Goal: Task Accomplishment & Management: Use online tool/utility

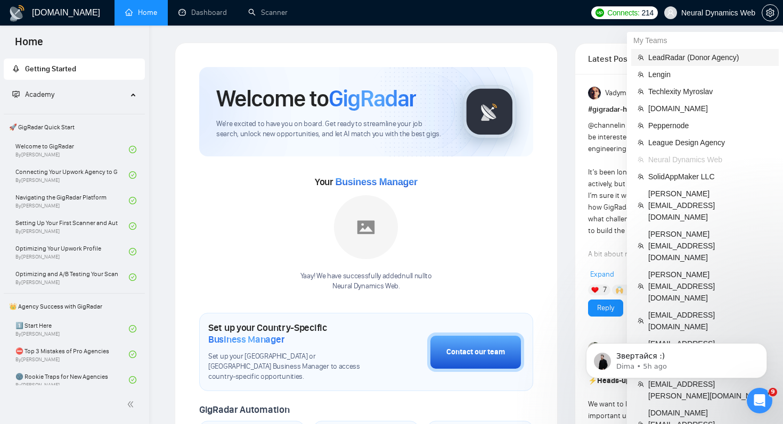
click at [686, 59] on span "LeadRadar (Donor Agency)" at bounding box center [710, 58] width 124 height 12
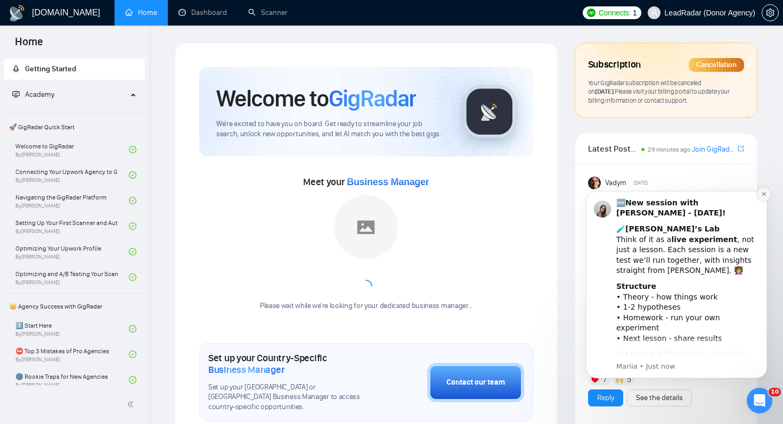
click at [763, 195] on icon "Dismiss notification" at bounding box center [763, 194] width 4 height 4
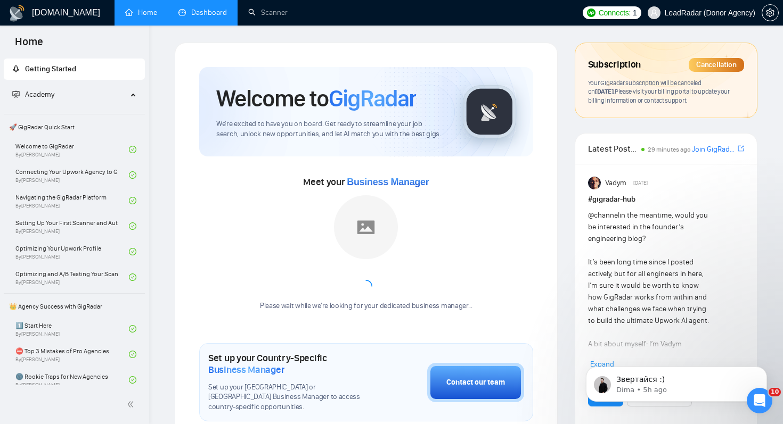
click at [221, 15] on link "Dashboard" at bounding box center [202, 12] width 48 height 9
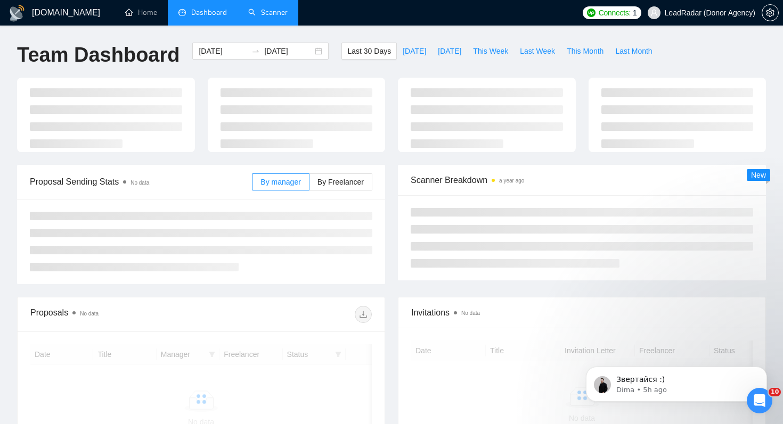
click at [269, 13] on link "Scanner" at bounding box center [267, 12] width 39 height 9
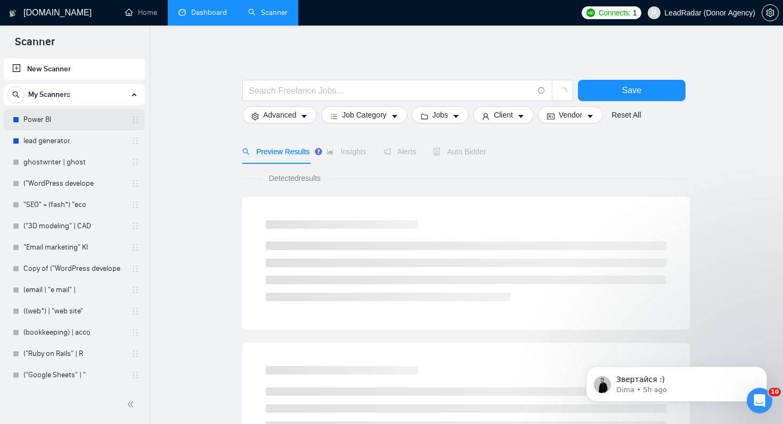
click at [79, 120] on link "Power BI" at bounding box center [73, 119] width 101 height 21
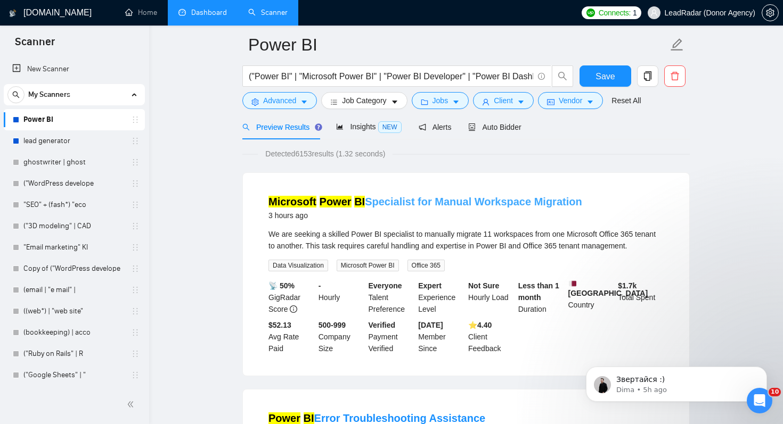
scroll to position [52, 0]
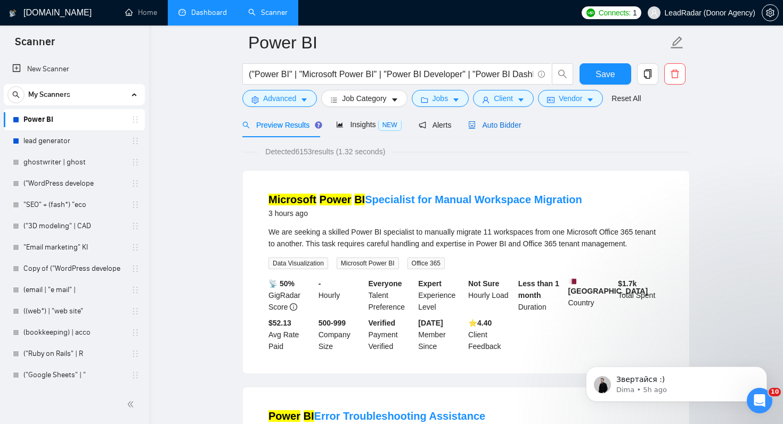
click at [517, 122] on span "Auto Bidder" at bounding box center [494, 125] width 53 height 9
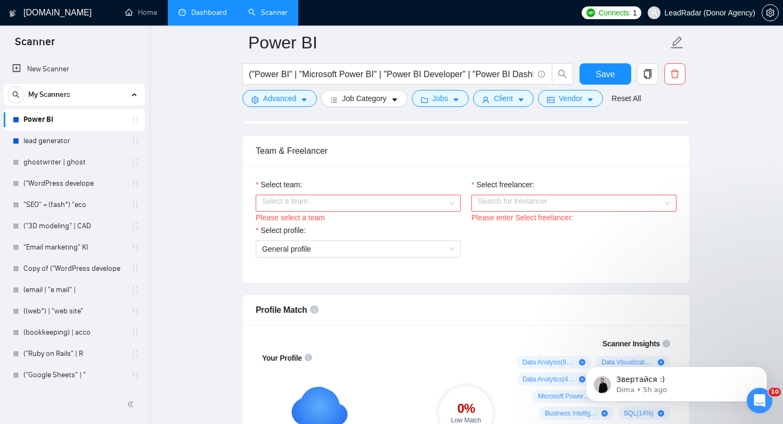
scroll to position [622, 0]
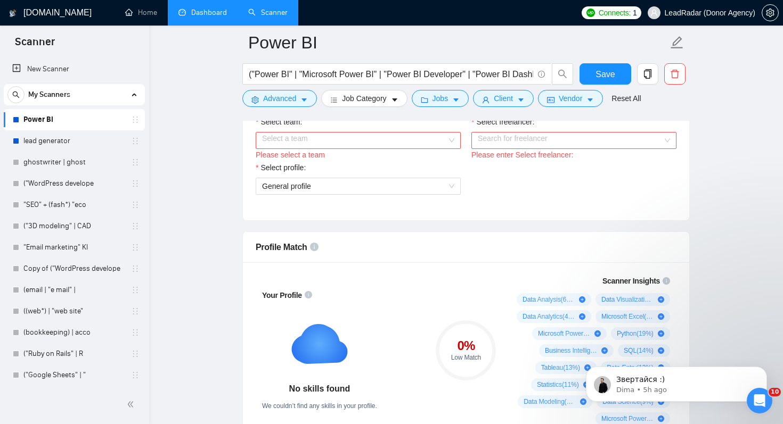
click at [407, 149] on input "Select team:" at bounding box center [354, 141] width 185 height 16
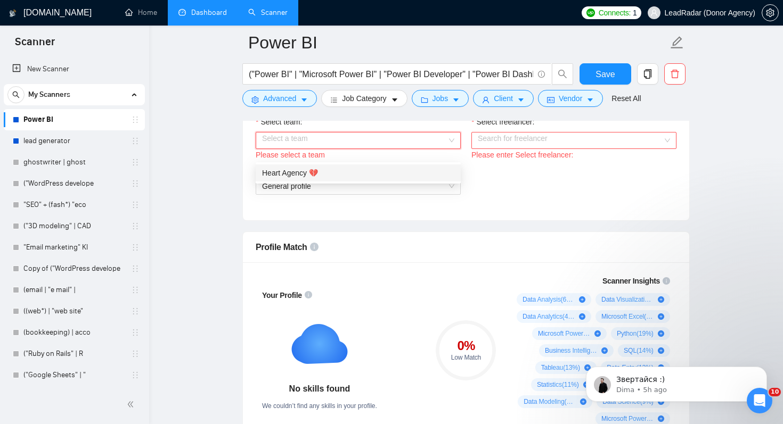
click at [397, 173] on div "Heart Agency 💔" at bounding box center [358, 173] width 192 height 12
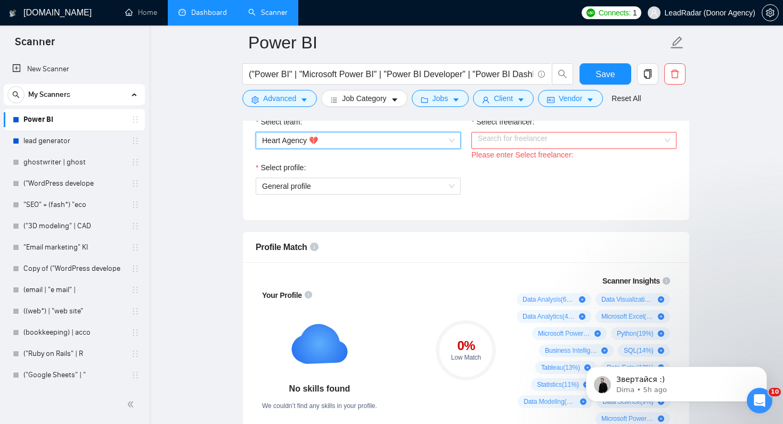
click at [529, 149] on input "Select freelancer:" at bounding box center [570, 141] width 185 height 16
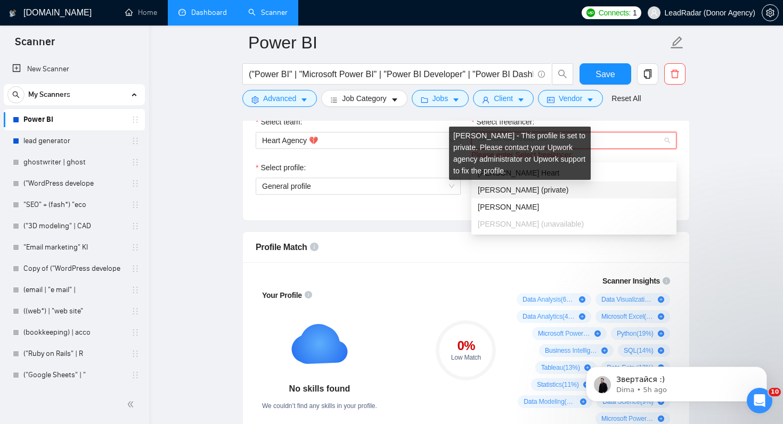
click at [526, 189] on span "[PERSON_NAME] (private)" at bounding box center [523, 190] width 91 height 9
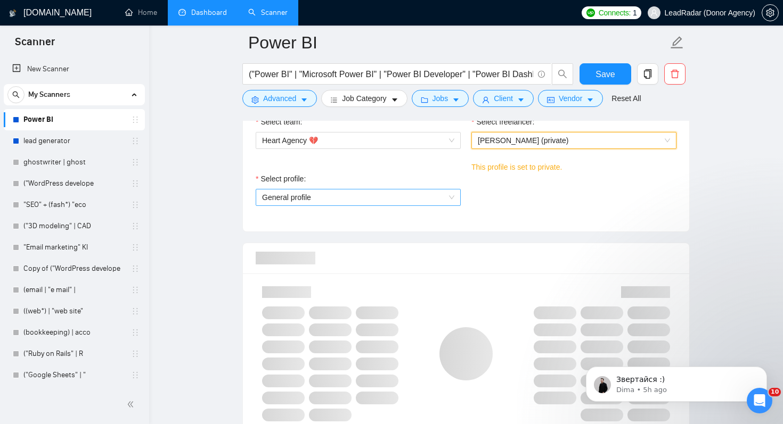
click at [400, 205] on span "General profile" at bounding box center [358, 198] width 192 height 16
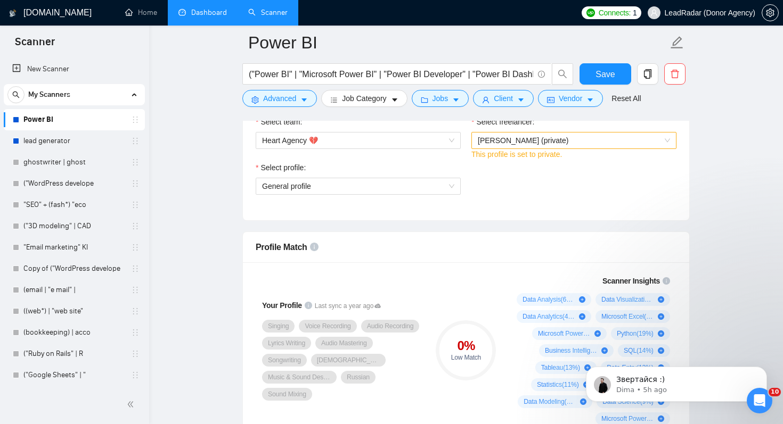
click at [509, 204] on div "Select profile: General profile" at bounding box center [465, 185] width 431 height 46
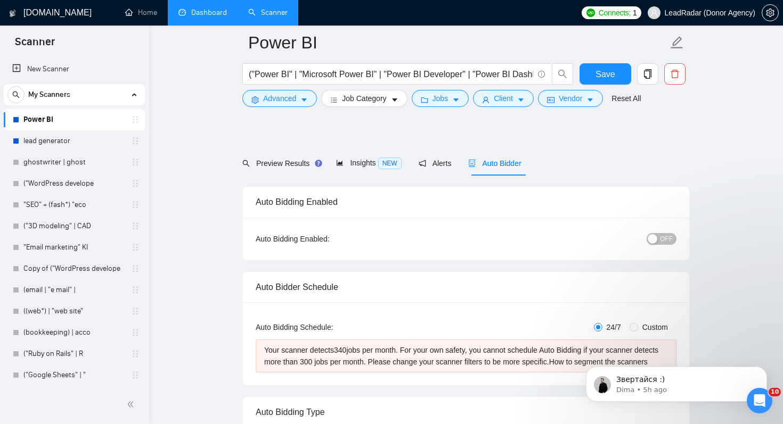
scroll to position [0, 0]
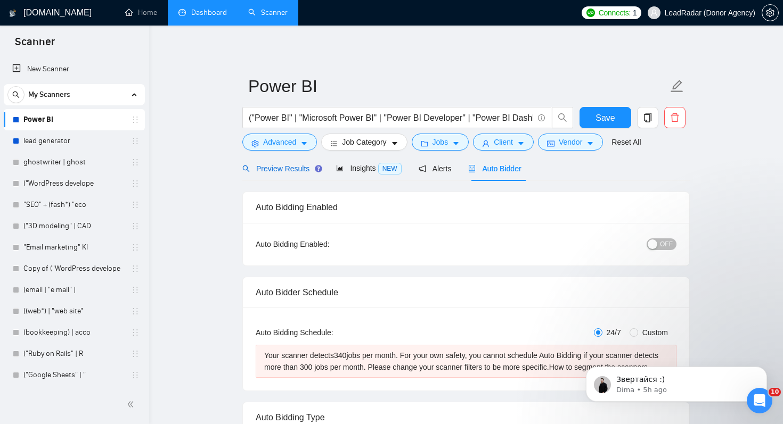
click at [297, 163] on div "Preview Results" at bounding box center [280, 169] width 77 height 12
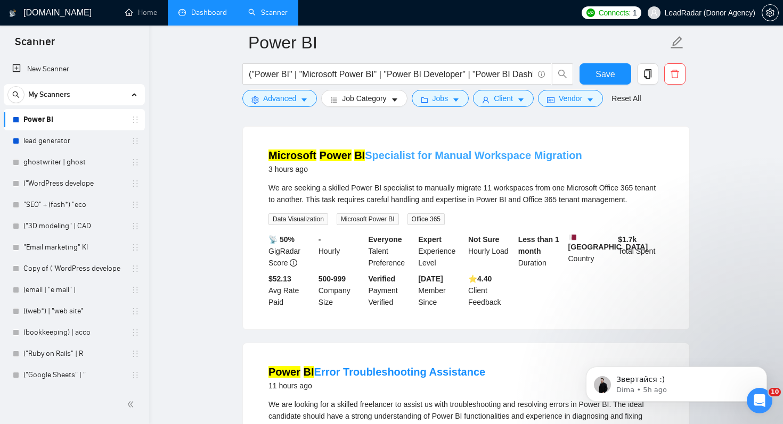
scroll to position [104, 0]
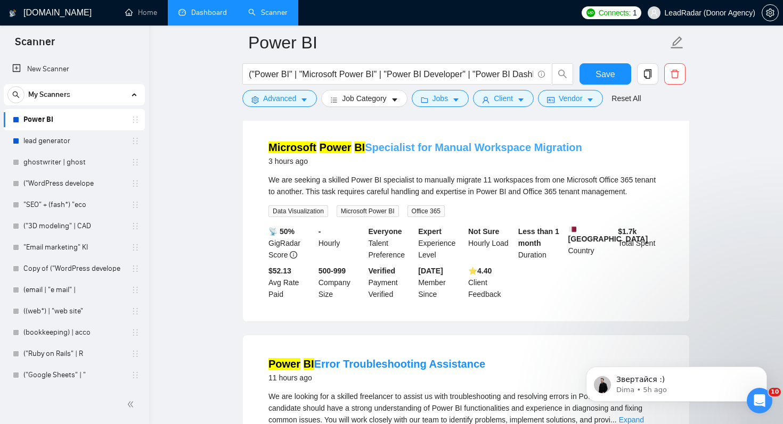
click at [444, 147] on link "Microsoft Power BI Specialist for Manual Workspace Migration" at bounding box center [425, 148] width 314 height 12
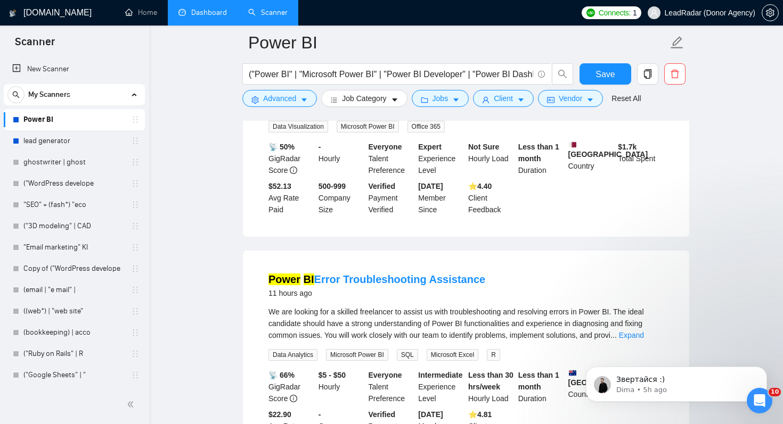
scroll to position [222, 0]
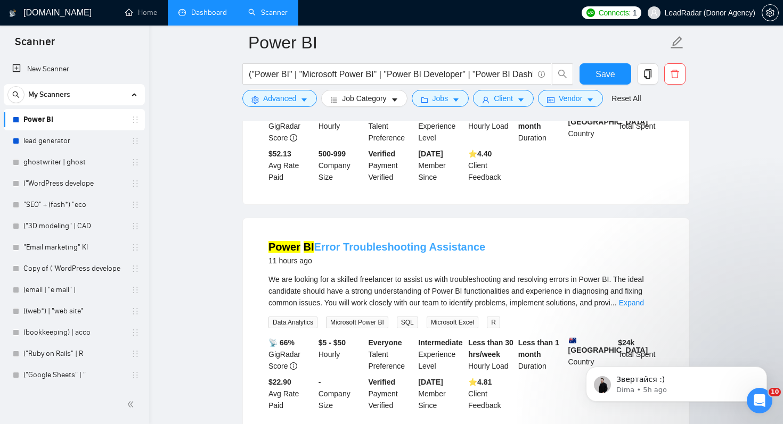
click at [410, 253] on link "Power BI Error Troubleshooting Assistance" at bounding box center [376, 247] width 217 height 12
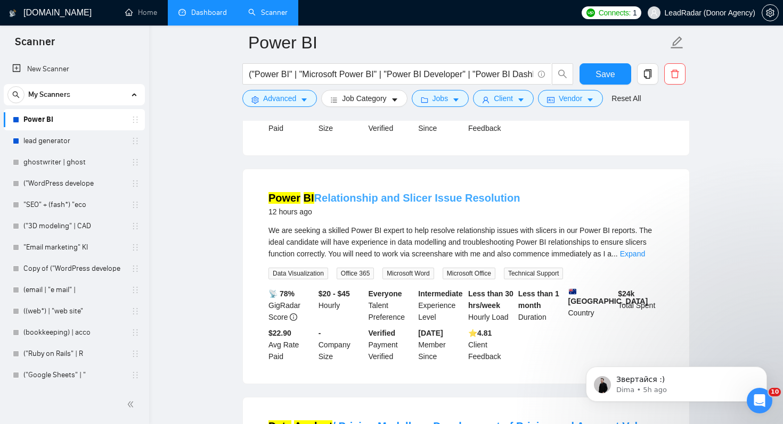
click at [386, 204] on link "Power BI Relationship and Slicer Issue Resolution" at bounding box center [393, 198] width 251 height 12
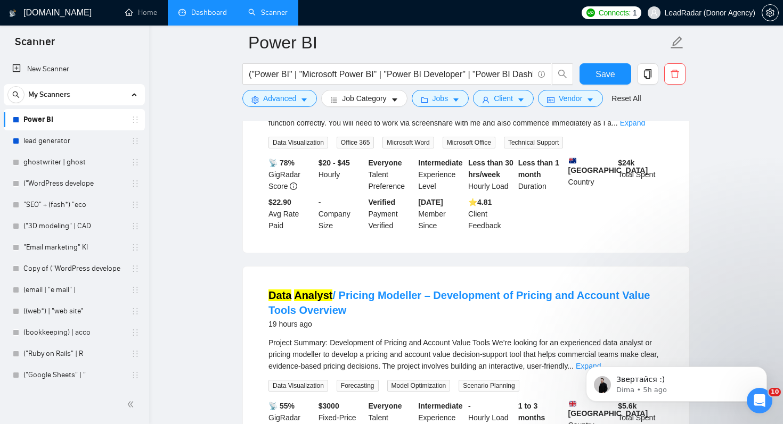
scroll to position [634, 0]
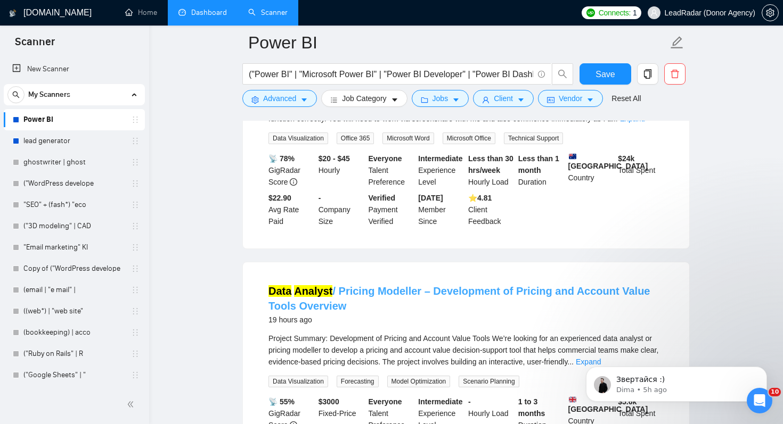
click at [387, 306] on link "Data Analyst / Pricing Modeller – Development of Pricing and Account Value Tool…" at bounding box center [458, 298] width 381 height 27
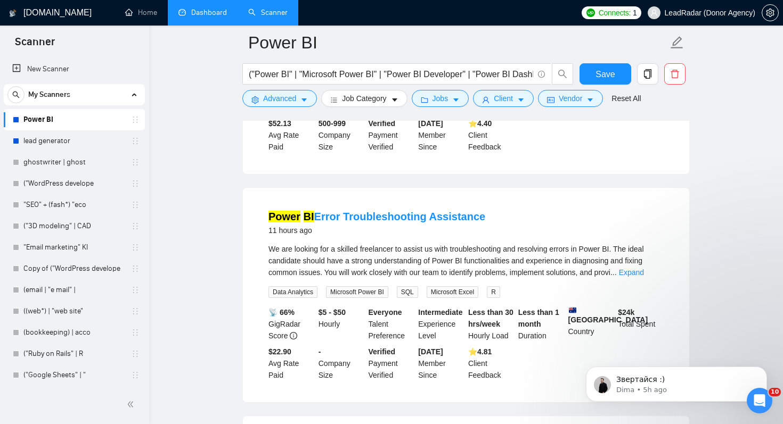
scroll to position [0, 0]
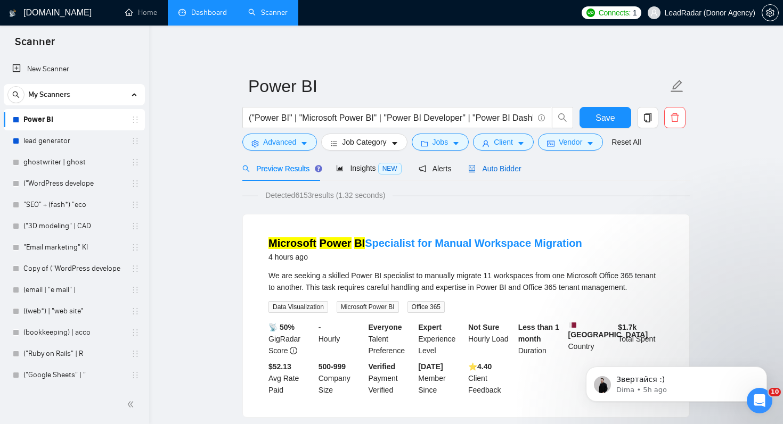
click at [502, 173] on div "Auto Bidder" at bounding box center [494, 169] width 53 height 12
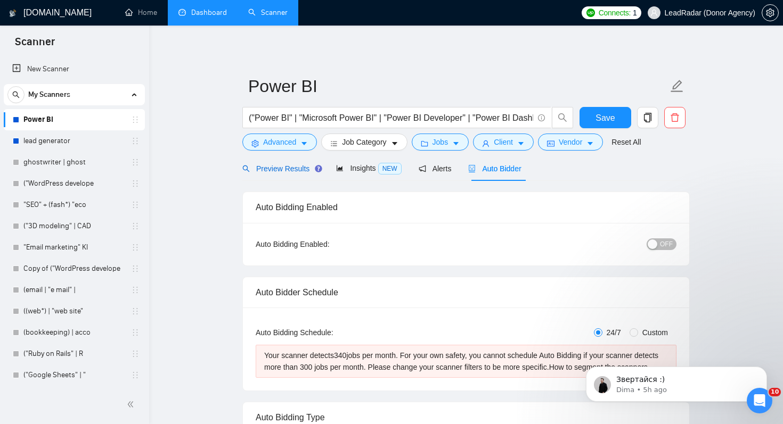
click at [285, 165] on span "Preview Results" at bounding box center [280, 169] width 77 height 9
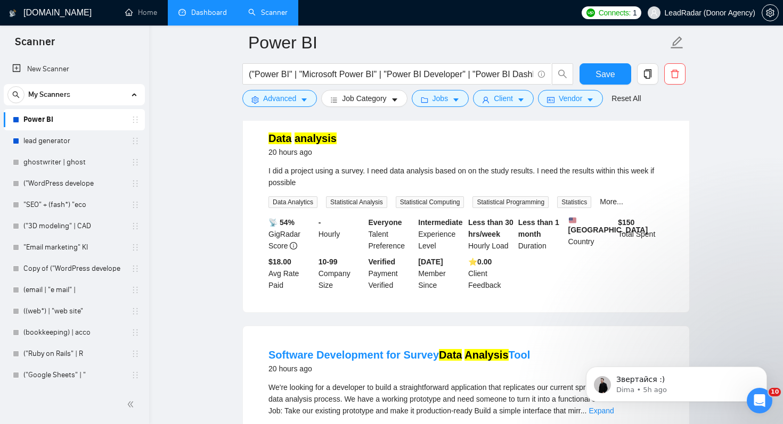
scroll to position [999, 0]
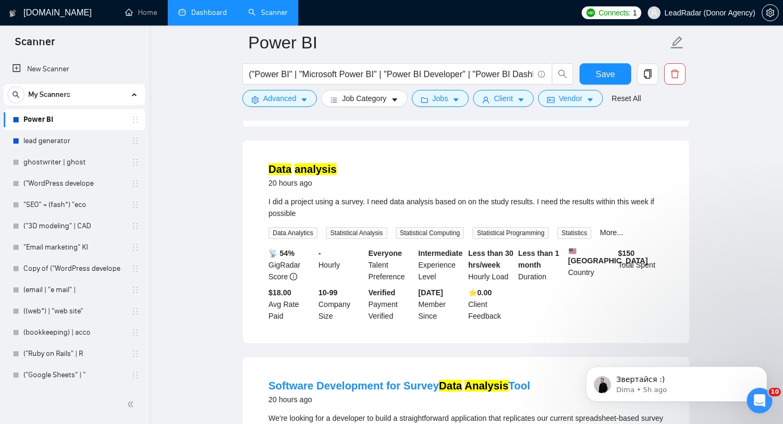
click at [323, 175] on mark "analysis" at bounding box center [315, 169] width 42 height 12
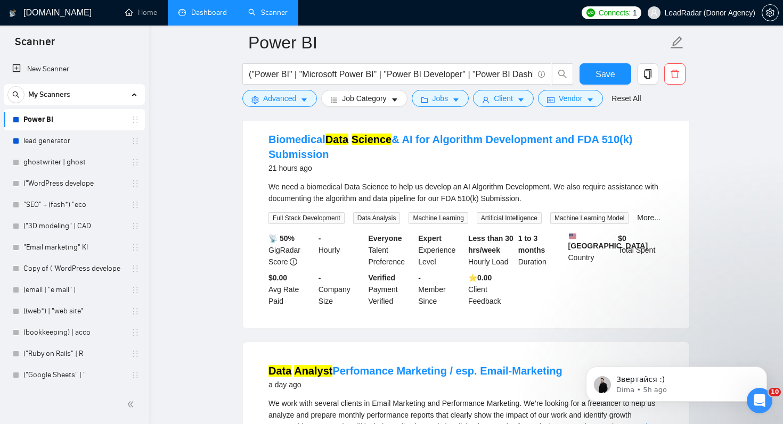
scroll to position [1718, 0]
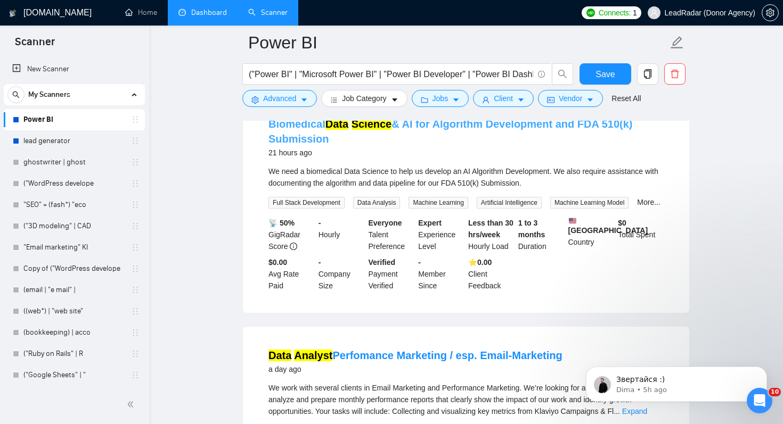
click at [409, 145] on link "Biomedical Data Science & AI for Algorithm Development and FDA 510(k) Submission" at bounding box center [450, 131] width 364 height 27
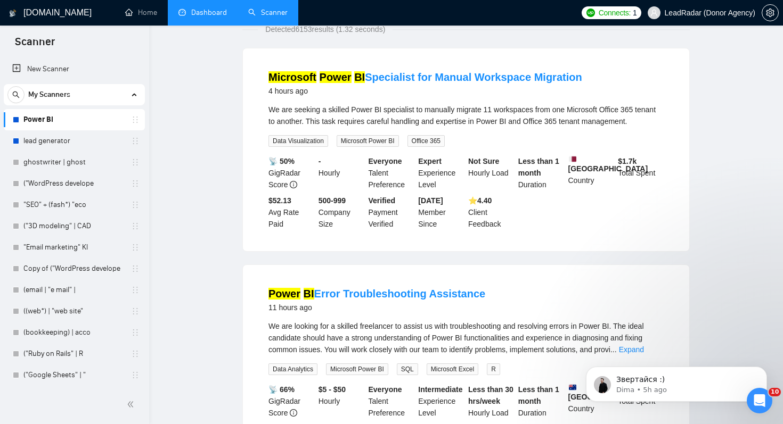
scroll to position [0, 0]
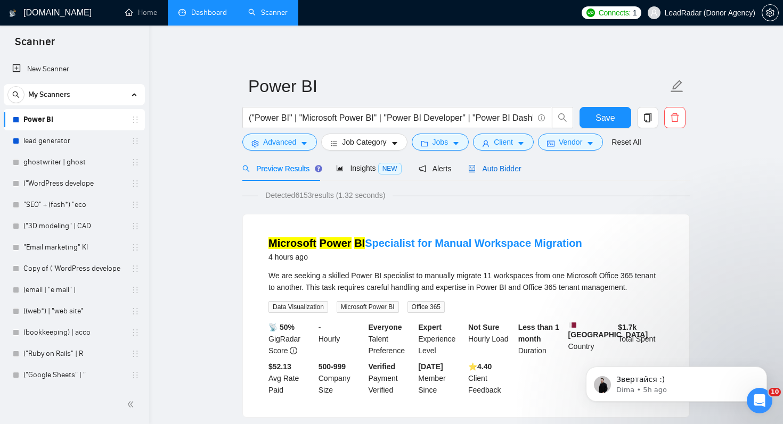
click at [509, 170] on span "Auto Bidder" at bounding box center [494, 169] width 53 height 9
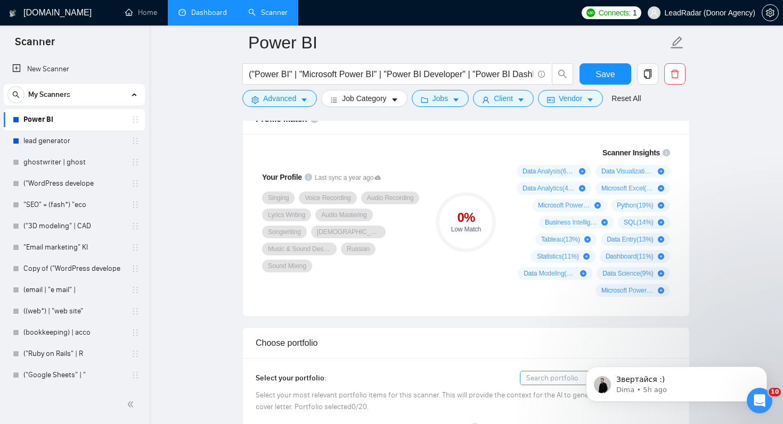
scroll to position [744, 0]
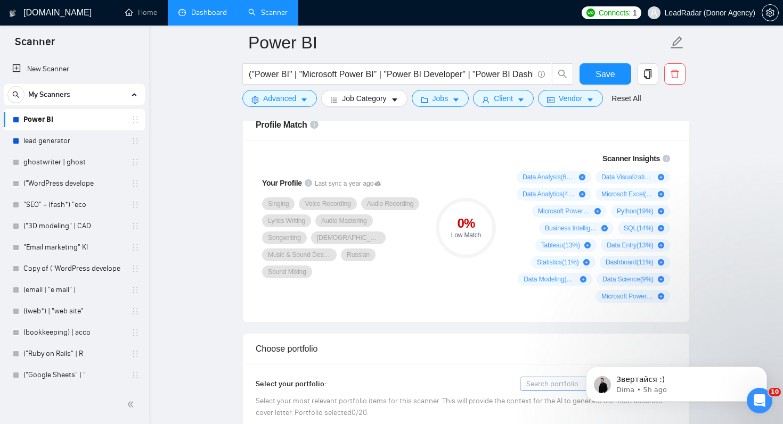
click at [448, 140] on div "Profile Match" at bounding box center [466, 125] width 421 height 30
